Goal: Task Accomplishment & Management: Use online tool/utility

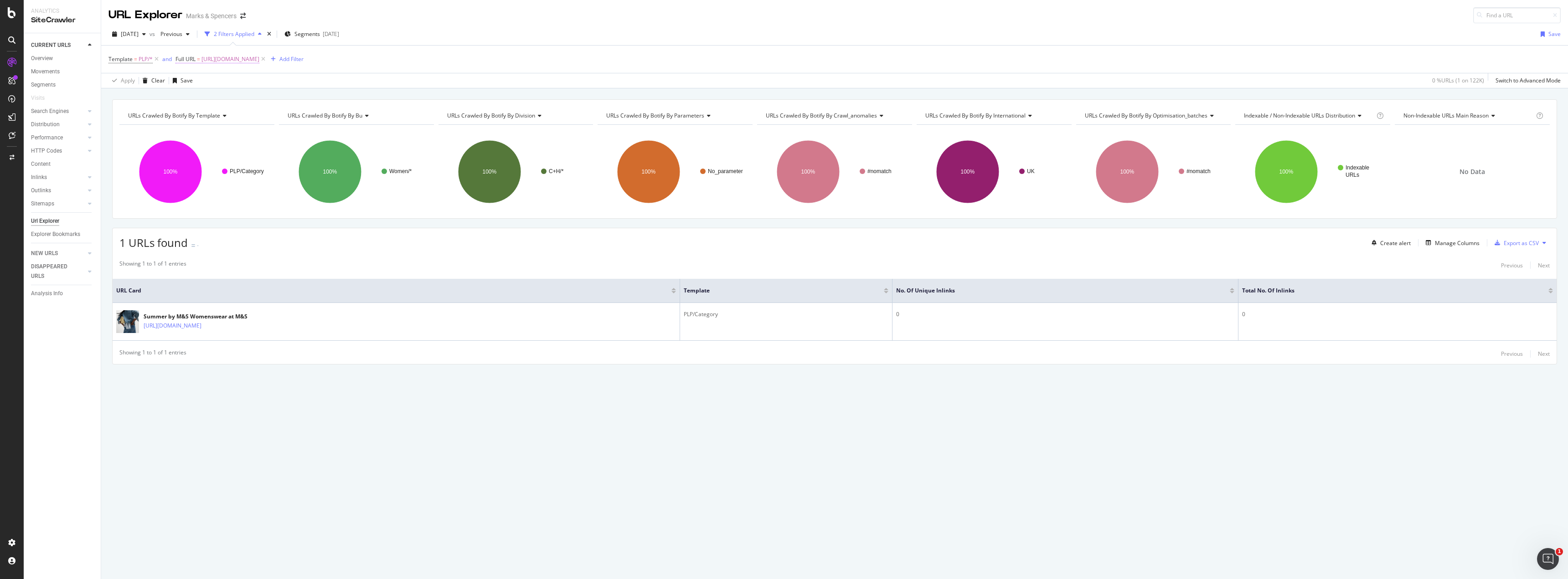
click at [239, 58] on span "https://www.marksandspencer.com/l/women/womens-anything-but-ordinary" at bounding box center [230, 59] width 58 height 13
click at [211, 83] on div "Equal to" at bounding box center [234, 81] width 100 height 15
click at [213, 169] on div "Contains" at bounding box center [235, 170] width 97 height 12
click at [228, 102] on input "https://www.marksandspencer.com/l/women/womens-anything-but-ordinary" at bounding box center [228, 97] width 86 height 15
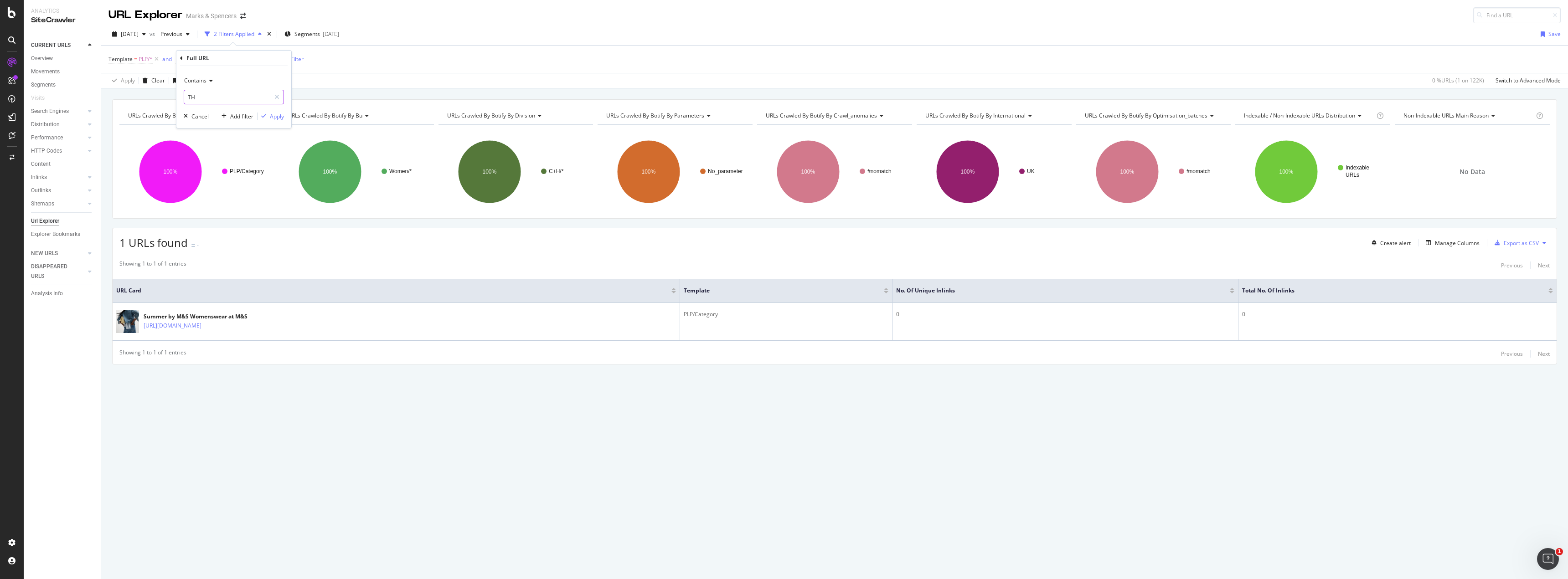
type input "T"
type input "thermal"
click at [272, 120] on div "Apply" at bounding box center [270, 116] width 26 height 8
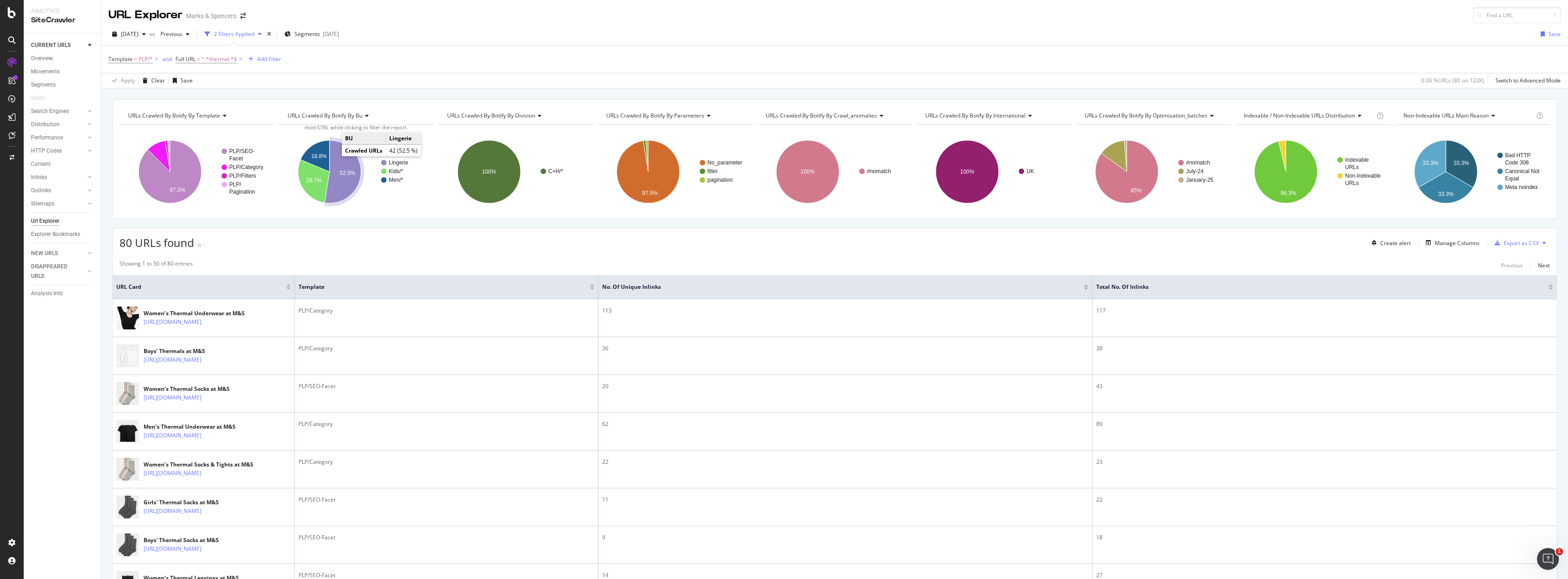
click at [341, 179] on icon "A chart." at bounding box center [343, 172] width 37 height 63
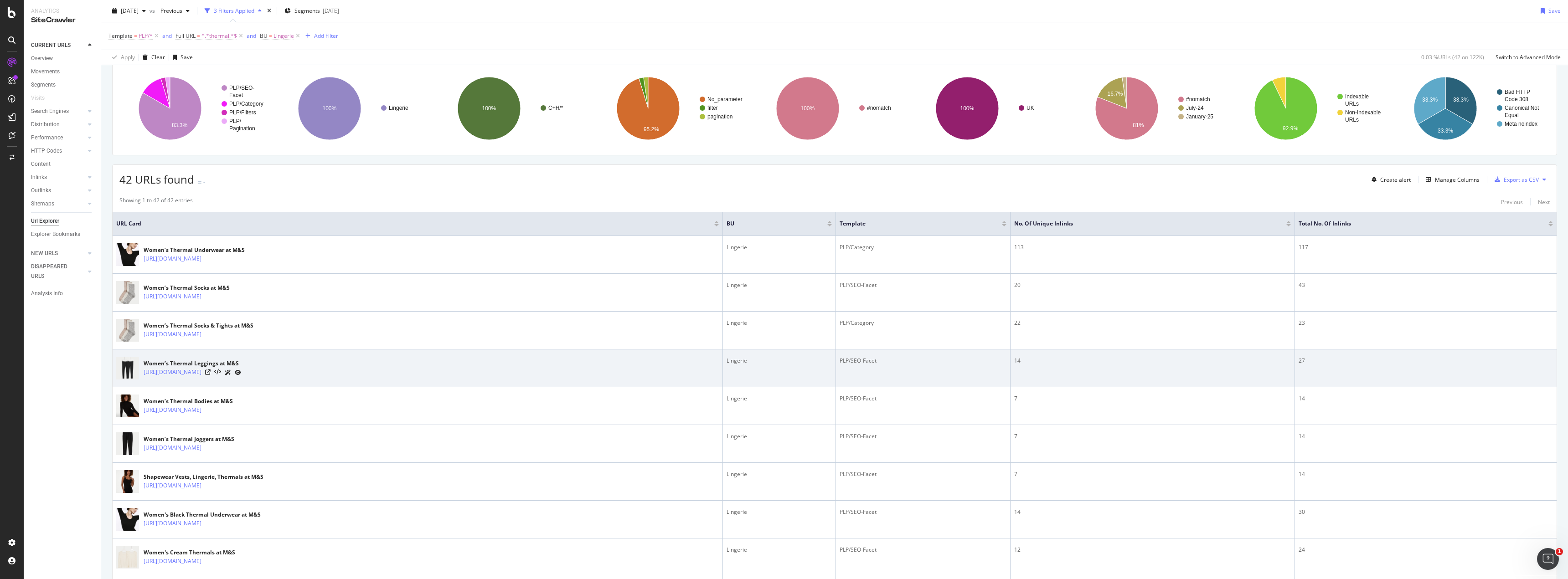
scroll to position [64, 0]
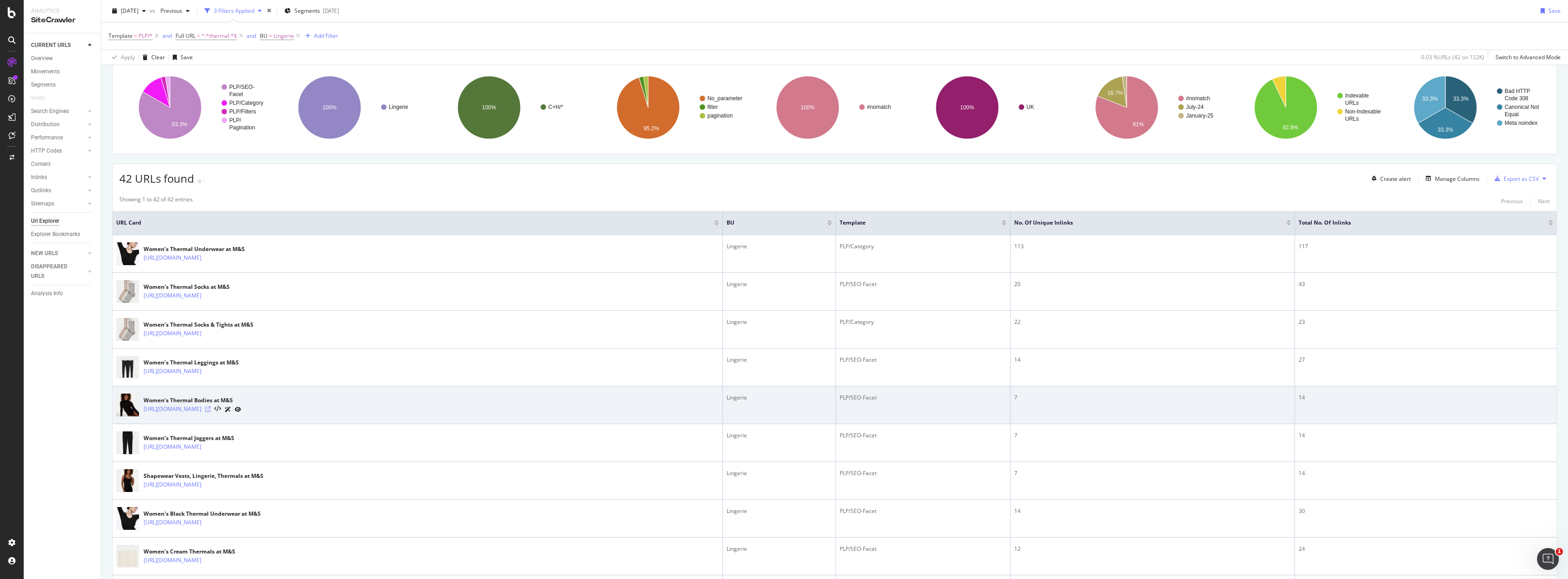
click at [211, 410] on icon at bounding box center [208, 409] width 5 height 5
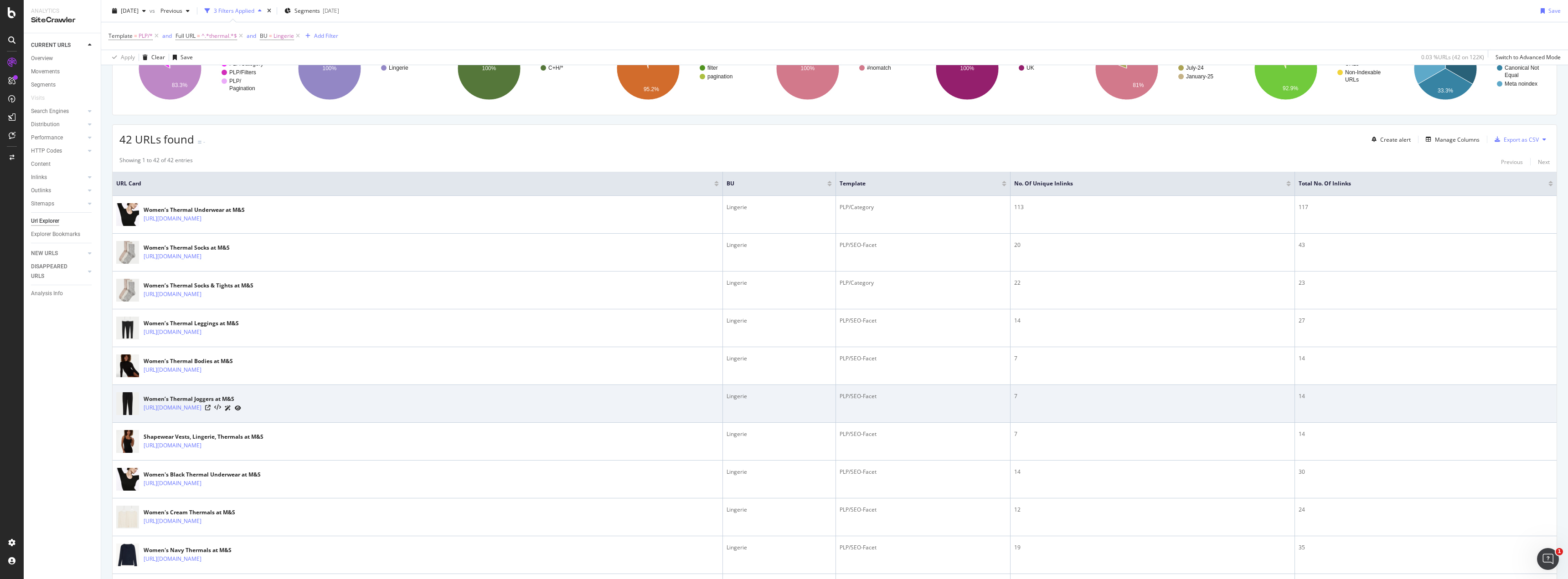
scroll to position [104, 0]
click at [211, 406] on icon at bounding box center [208, 407] width 5 height 5
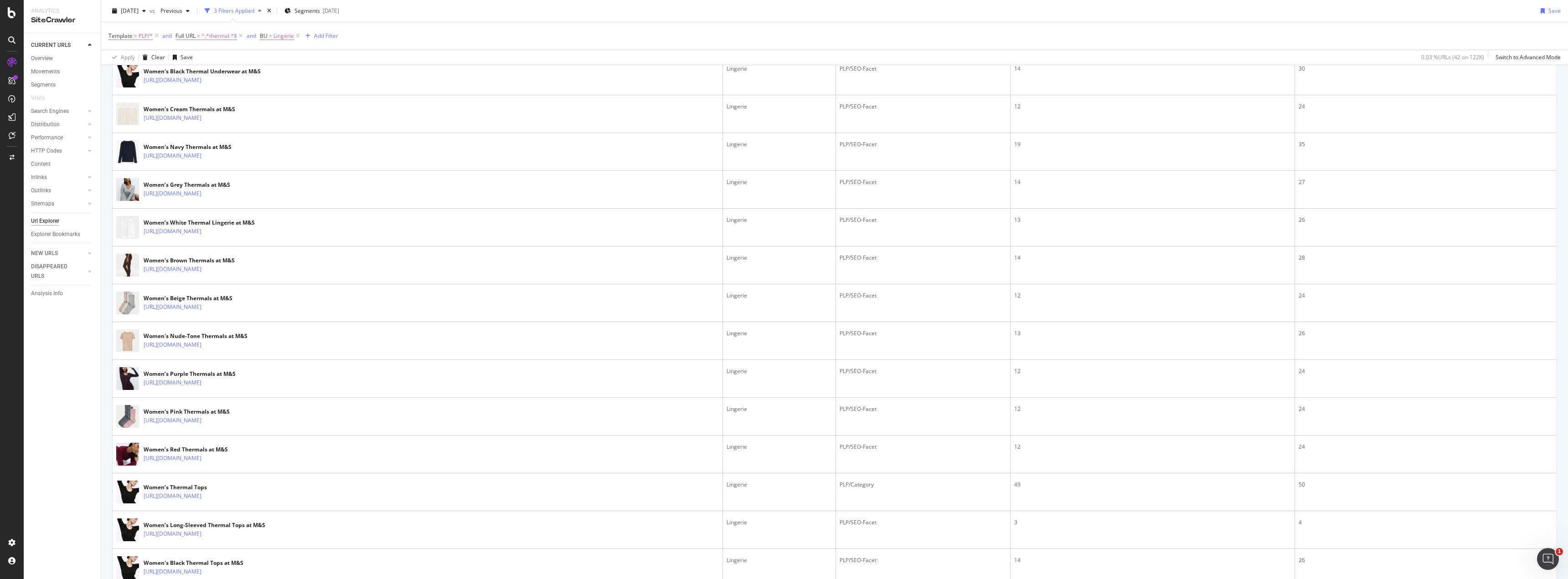
scroll to position [534, 0]
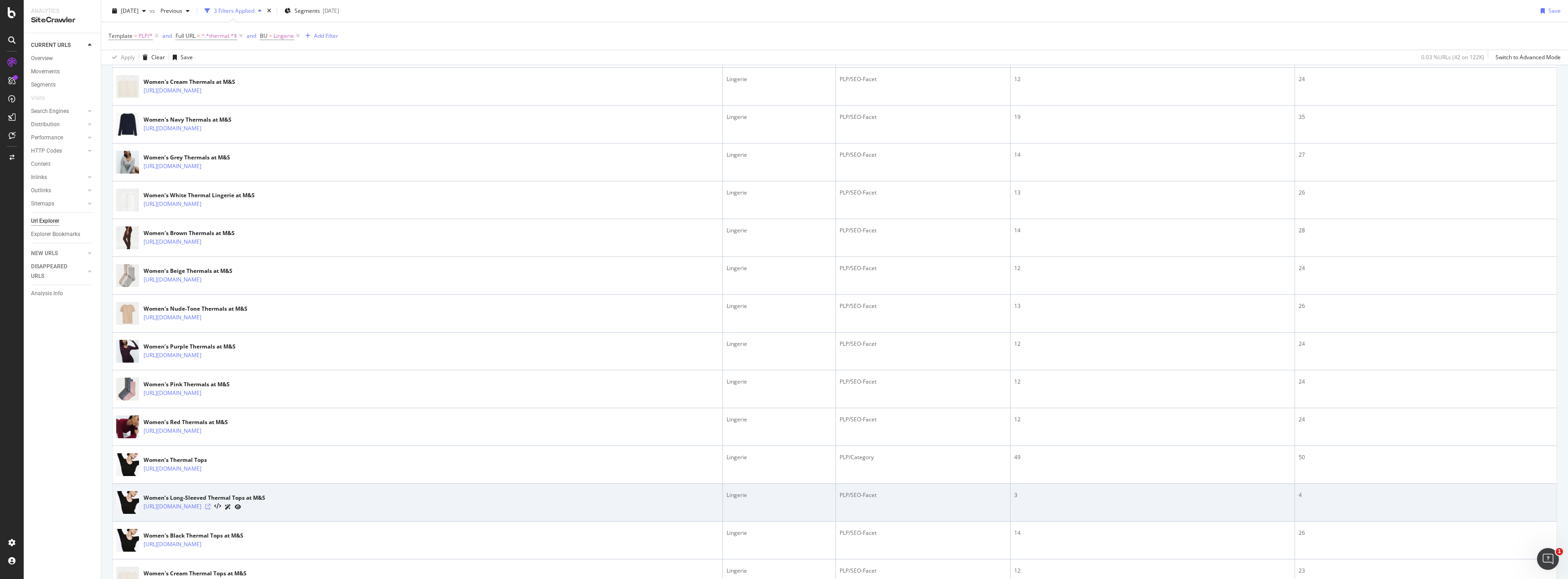
click at [211, 506] on icon at bounding box center [208, 506] width 5 height 5
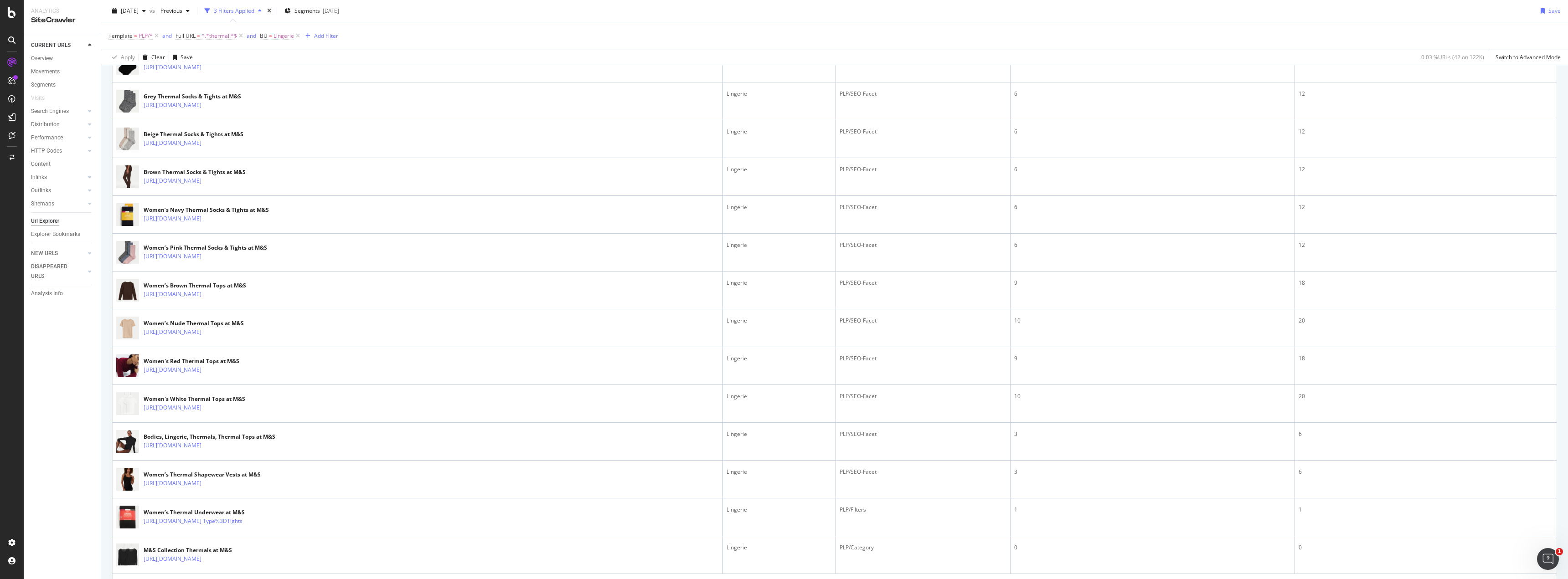
scroll to position [1300, 0]
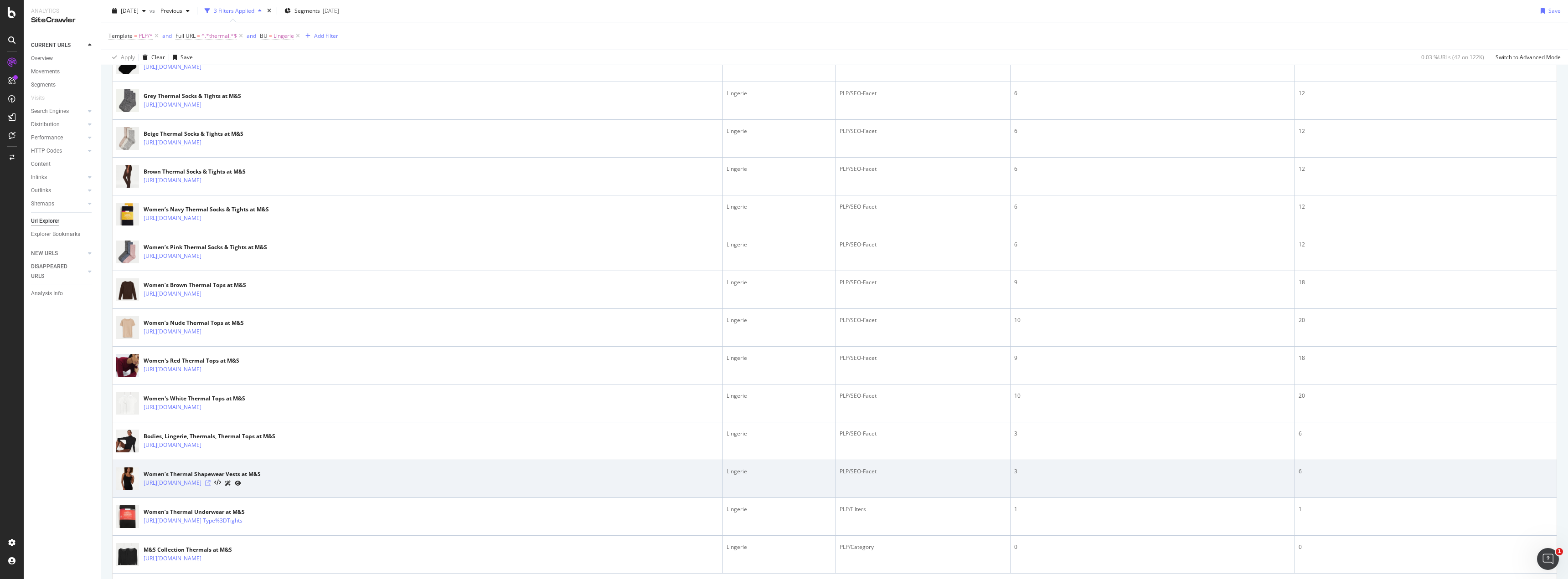
click at [211, 482] on icon at bounding box center [208, 482] width 5 height 5
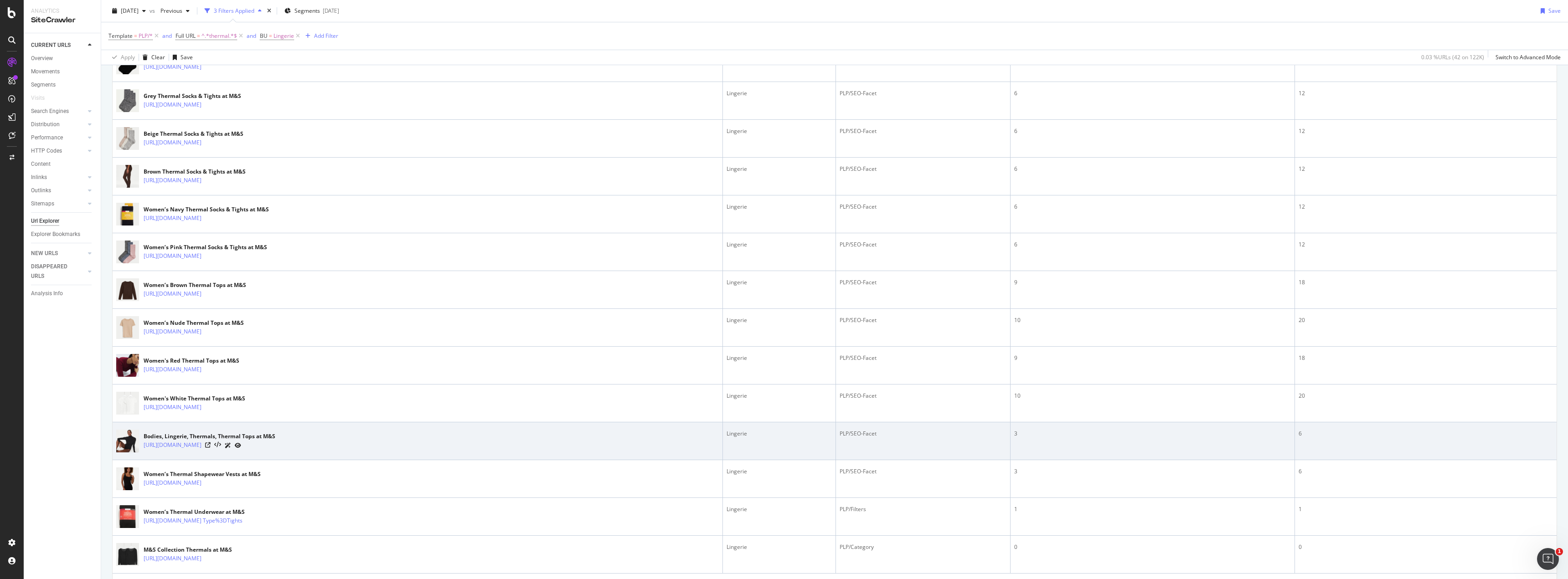
scroll to position [1347, 0]
